Goal: Task Accomplishment & Management: Manage account settings

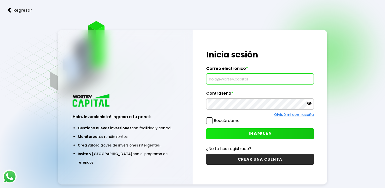
click at [227, 78] on input "text" at bounding box center [259, 79] width 103 height 11
type input "J"
type input "[EMAIL_ADDRESS][DOMAIN_NAME]"
click at [308, 102] on icon at bounding box center [309, 103] width 5 height 5
click at [256, 132] on span "INGRESAR" at bounding box center [259, 133] width 23 height 5
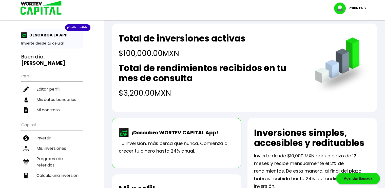
scroll to position [10, 0]
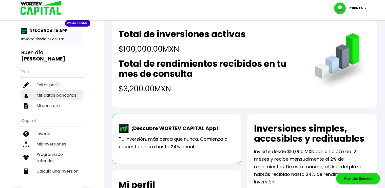
click at [47, 90] on li "Mis datos bancarios" at bounding box center [51, 95] width 61 height 10
select select "Finsus"
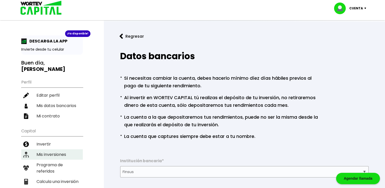
click at [48, 149] on li "Mis inversiones" at bounding box center [51, 154] width 61 height 10
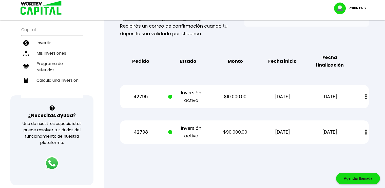
scroll to position [104, 0]
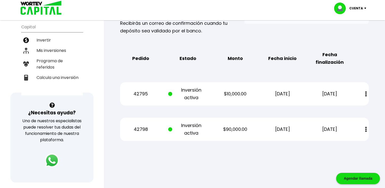
click at [216, 158] on div at bounding box center [192, 94] width 385 height 188
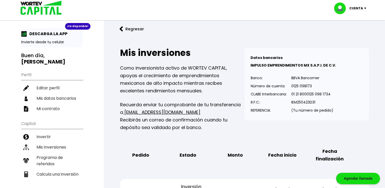
scroll to position [0, 0]
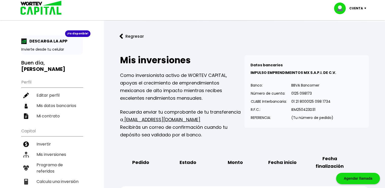
click at [357, 8] on p "Cuenta" at bounding box center [356, 9] width 14 height 8
click at [352, 35] on li "Cerrar sesión" at bounding box center [350, 34] width 40 height 10
